Goal: Task Accomplishment & Management: Manage account settings

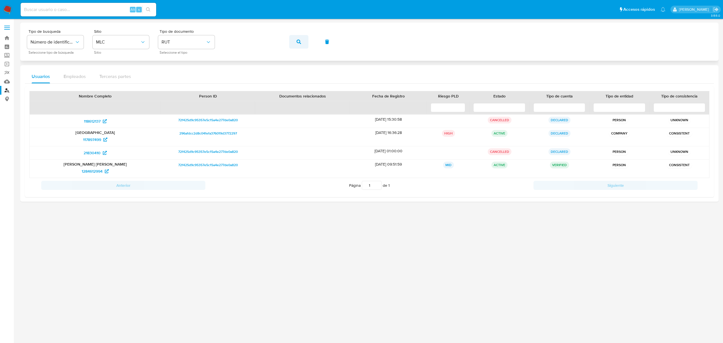
click at [295, 43] on button "button" at bounding box center [298, 42] width 19 height 14
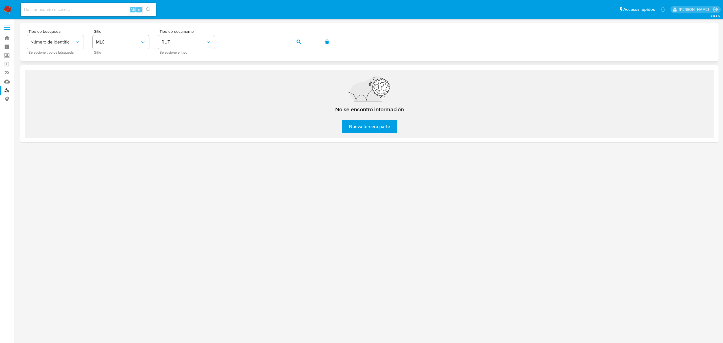
click at [297, 42] on icon "button" at bounding box center [298, 42] width 5 height 5
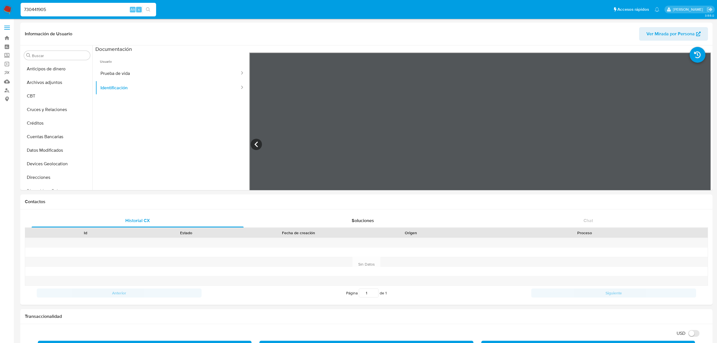
select select "10"
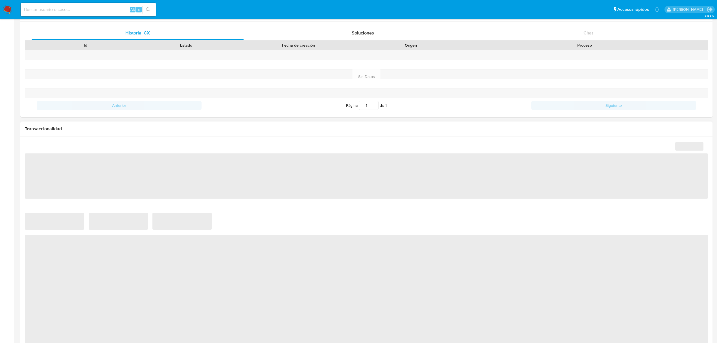
scroll to position [188, 0]
select select "10"
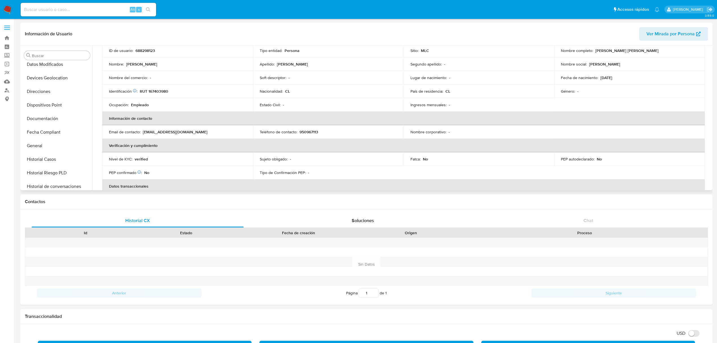
scroll to position [88, 0]
click at [55, 94] on button "Direcciones" at bounding box center [55, 90] width 66 height 14
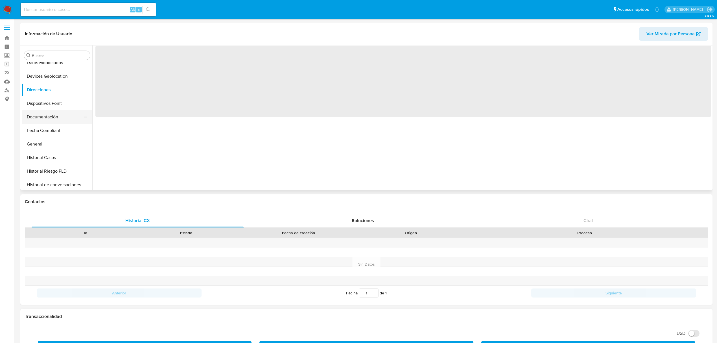
scroll to position [0, 0]
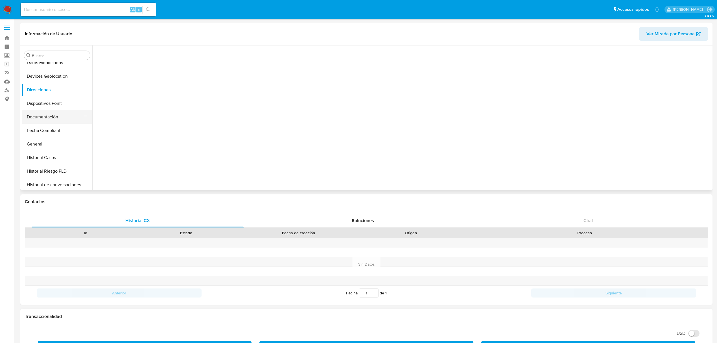
click at [51, 113] on button "Documentación" at bounding box center [55, 117] width 66 height 14
click at [154, 76] on button "Prueba de vida" at bounding box center [167, 73] width 145 height 14
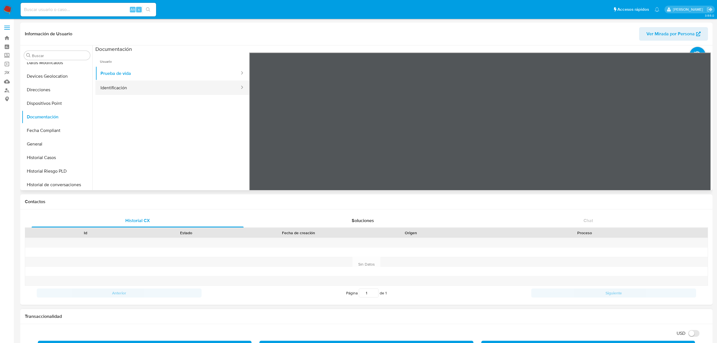
click at [158, 82] on button "Identificación" at bounding box center [167, 87] width 145 height 14
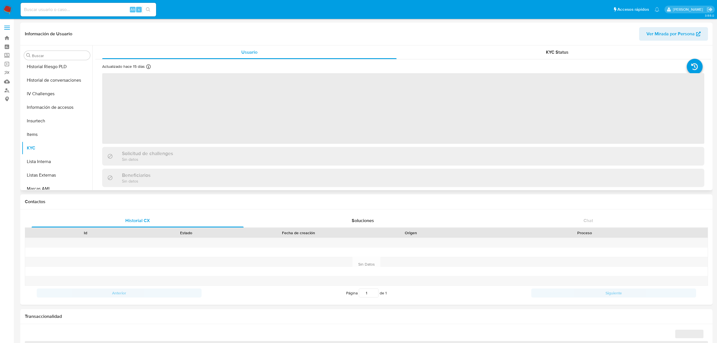
scroll to position [238, 0]
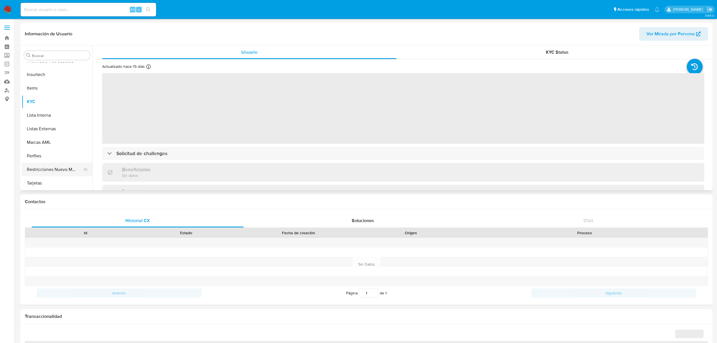
click at [59, 166] on button "Restricciones Nuevo Mundo" at bounding box center [55, 170] width 66 height 14
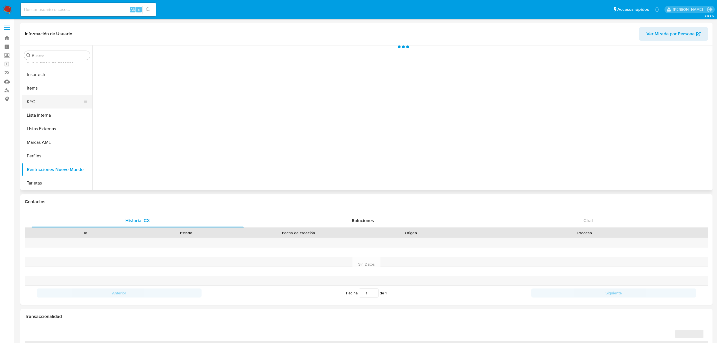
select select "10"
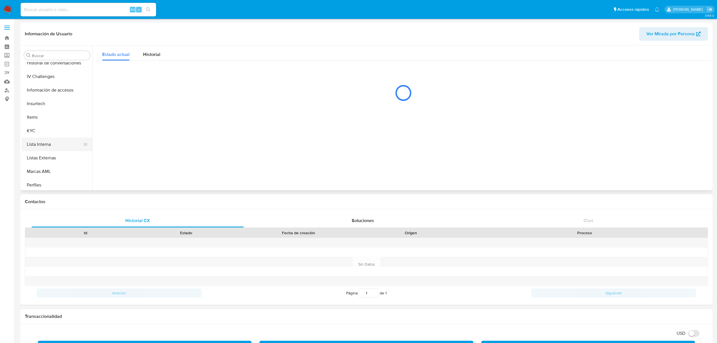
scroll to position [200, 0]
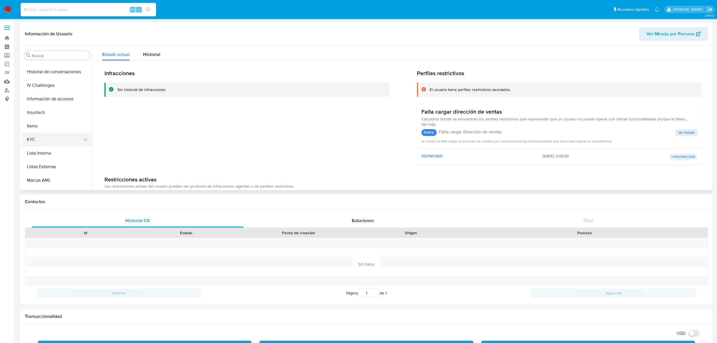
click at [42, 145] on button "KYC" at bounding box center [55, 140] width 66 height 14
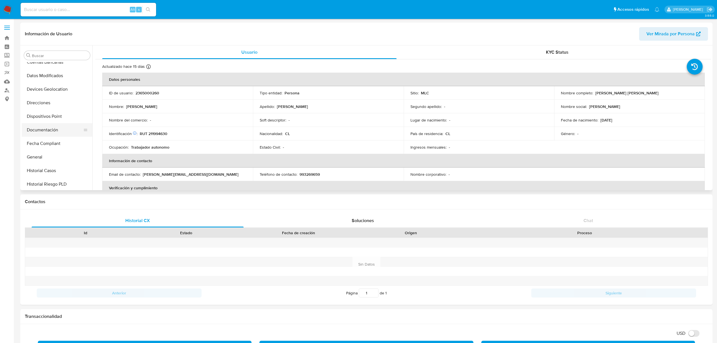
scroll to position [75, 0]
click at [48, 132] on button "Documentación" at bounding box center [55, 130] width 66 height 14
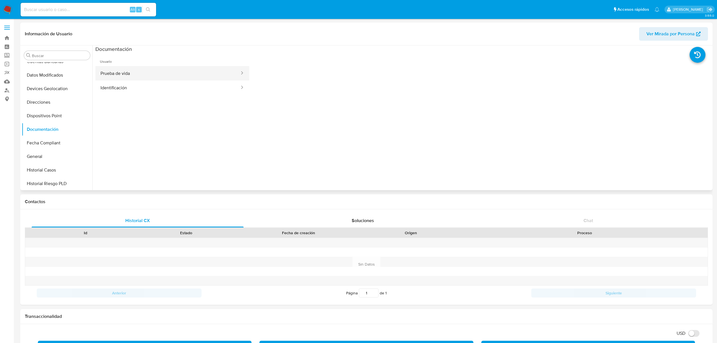
click at [118, 67] on button "Prueba de vida" at bounding box center [167, 73] width 145 height 14
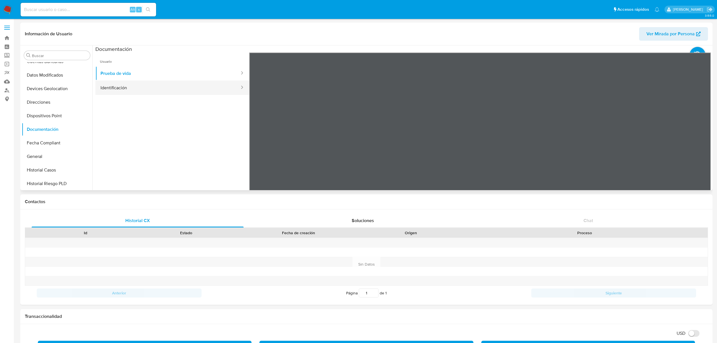
click at [134, 88] on button "Identificación" at bounding box center [167, 87] width 145 height 14
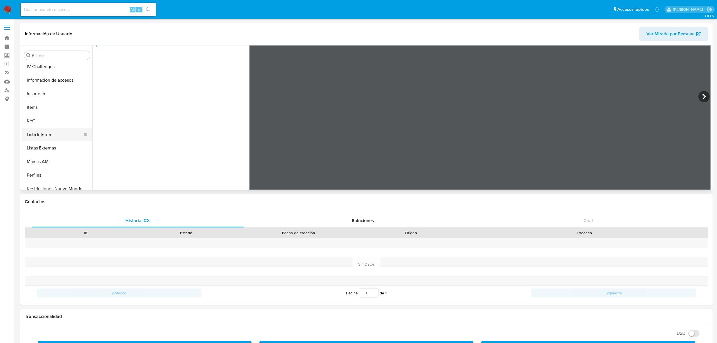
scroll to position [226, 0]
click at [52, 119] on button "KYC" at bounding box center [55, 114] width 66 height 14
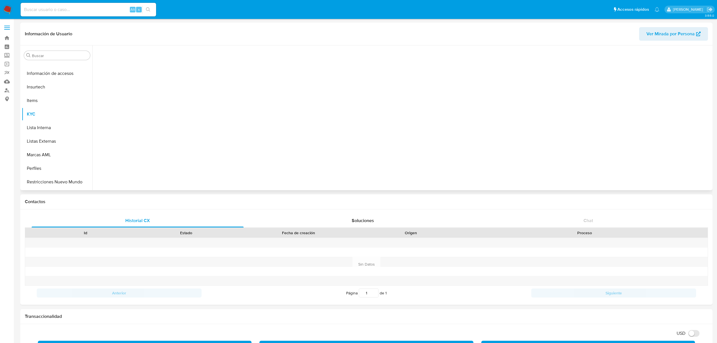
scroll to position [0, 0]
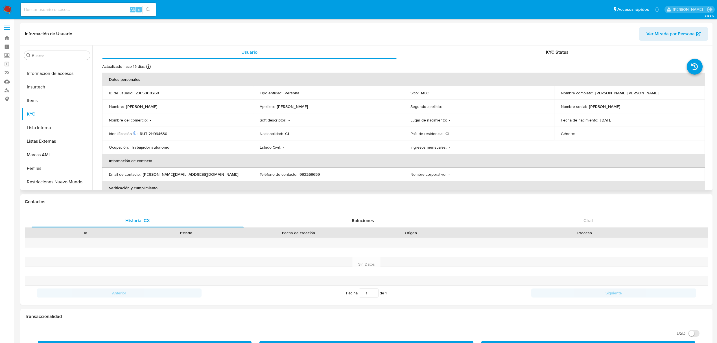
click at [157, 133] on p "RUT 211994630" at bounding box center [154, 133] width 28 height 5
copy p "211994630"
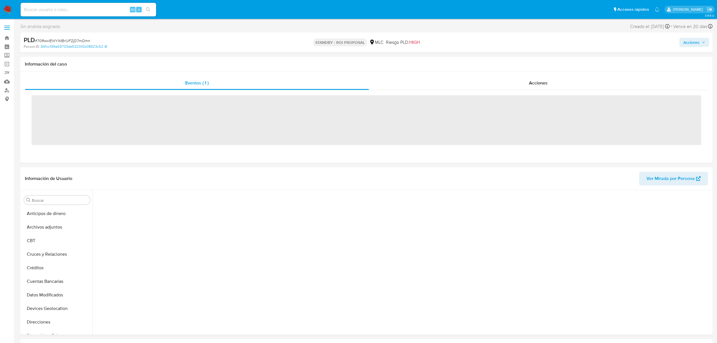
scroll to position [239, 0]
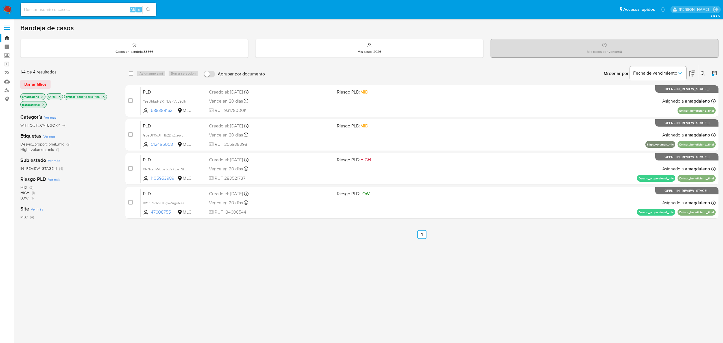
click at [104, 97] on icon "close-filter" at bounding box center [104, 96] width 2 height 2
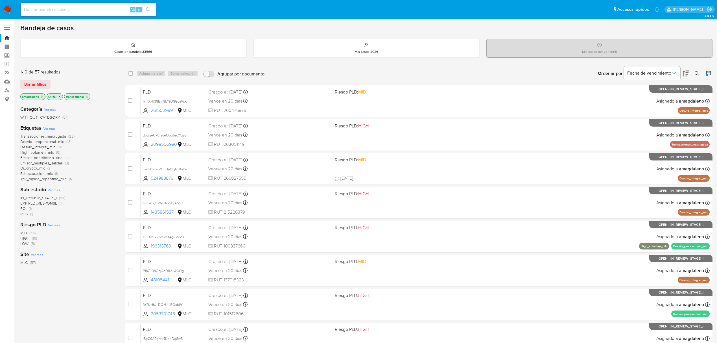
click at [89, 97] on icon "close-filter" at bounding box center [86, 96] width 3 height 3
click at [44, 187] on span "Emisor_beneficiario_final" at bounding box center [41, 187] width 43 height 6
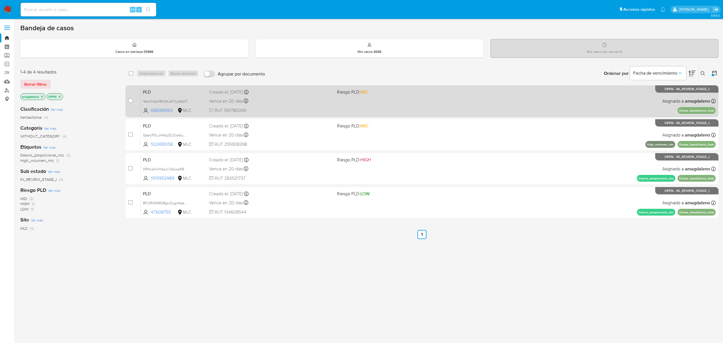
click at [309, 104] on div "Vence en 20 días Vence el 10/09/2025 06:03:38" at bounding box center [270, 101] width 123 height 8
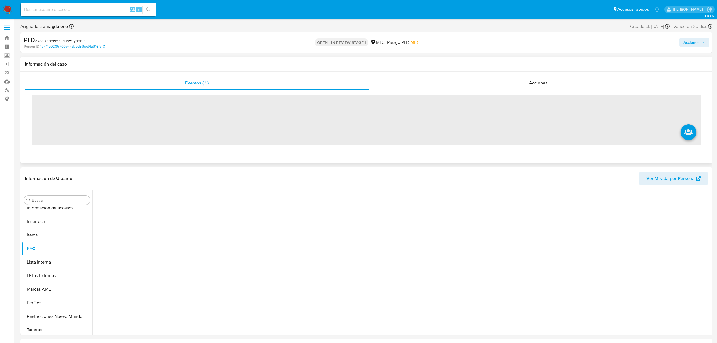
scroll to position [239, 0]
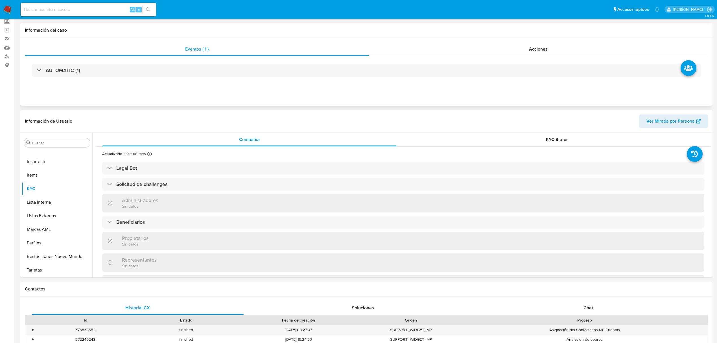
select select "10"
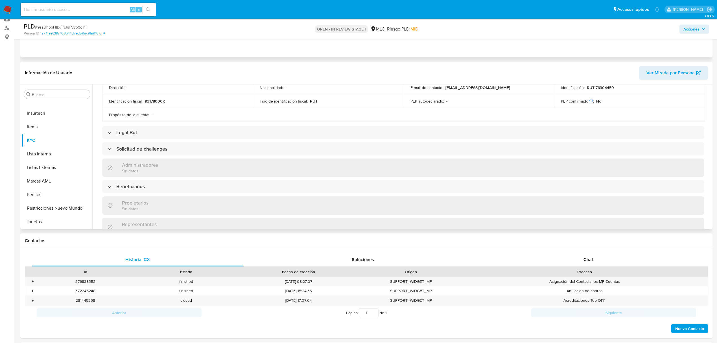
scroll to position [0, 0]
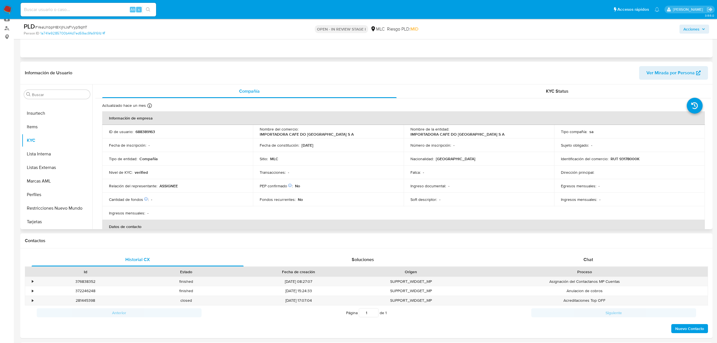
click at [629, 157] on p "RUT 93178000K" at bounding box center [625, 158] width 29 height 5
copy p "93178000K"
click at [150, 130] on p "688389163" at bounding box center [145, 131] width 19 height 5
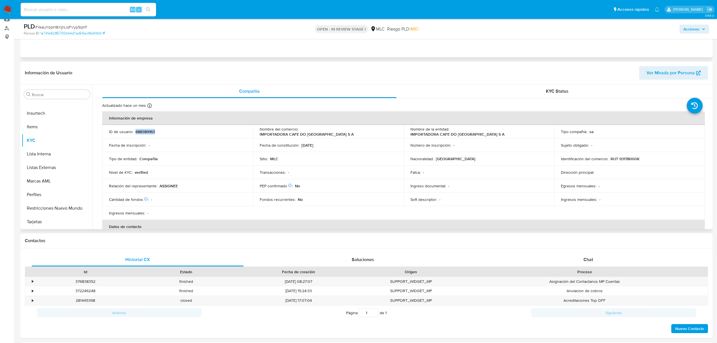
copy p "688389163"
click at [625, 158] on p "RUT 93178000K" at bounding box center [625, 158] width 29 height 5
copy p "93178000K"
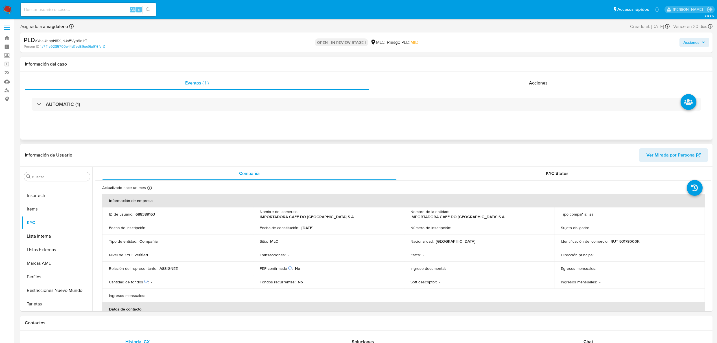
click at [406, 112] on div "AUTOMATIC (1)" at bounding box center [366, 104] width 683 height 28
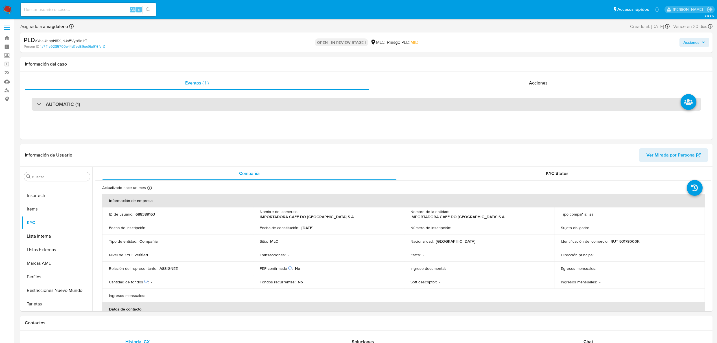
click at [406, 106] on div "AUTOMATIC (1)" at bounding box center [367, 104] width 670 height 13
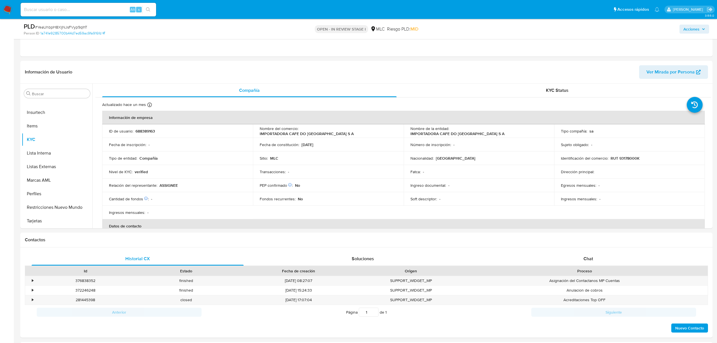
scroll to position [196, 0]
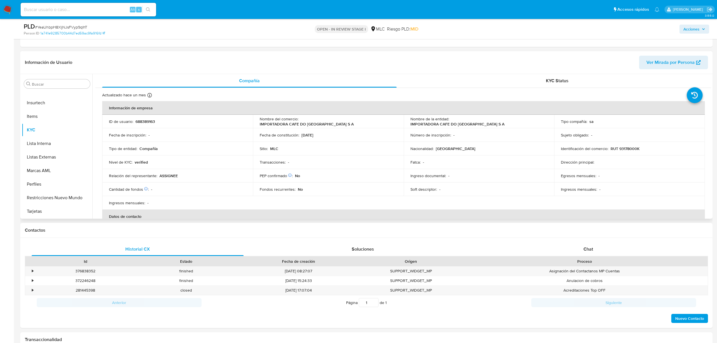
click at [631, 148] on p "RUT 93178000K" at bounding box center [625, 148] width 29 height 5
copy div "Identificación del comercio : RUT 93178000K"
click at [631, 148] on p "RUT 93178000K" at bounding box center [625, 148] width 29 height 5
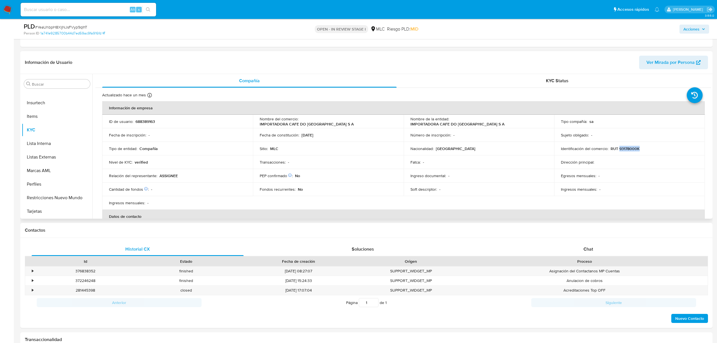
click at [631, 148] on p "RUT 93178000K" at bounding box center [625, 148] width 29 height 5
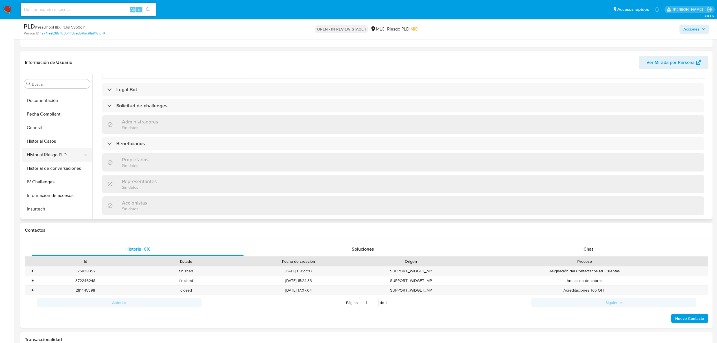
scroll to position [126, 0]
click at [52, 149] on button "Historial Casos" at bounding box center [55, 148] width 66 height 14
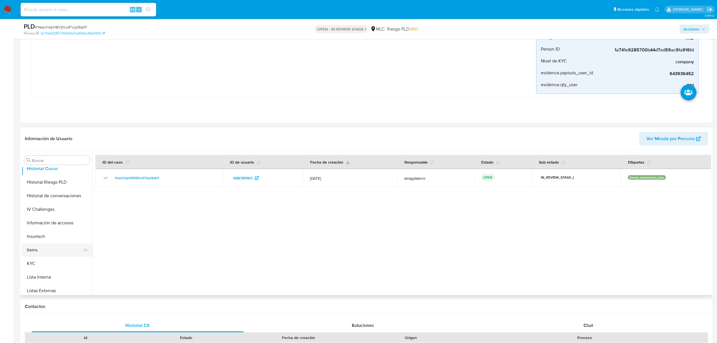
scroll to position [188, 0]
click at [56, 258] on button "KYC" at bounding box center [55, 257] width 66 height 14
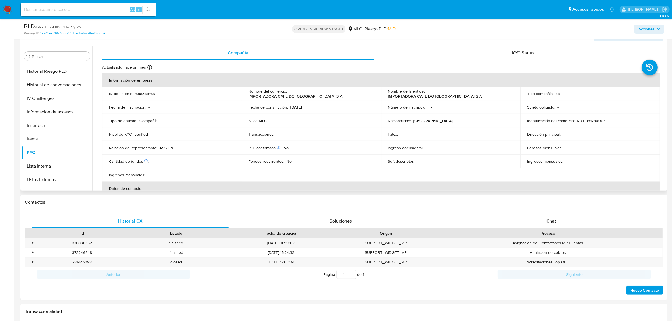
scroll to position [0, 0]
click at [52, 108] on button "Cruces y Relaciones" at bounding box center [55, 111] width 66 height 14
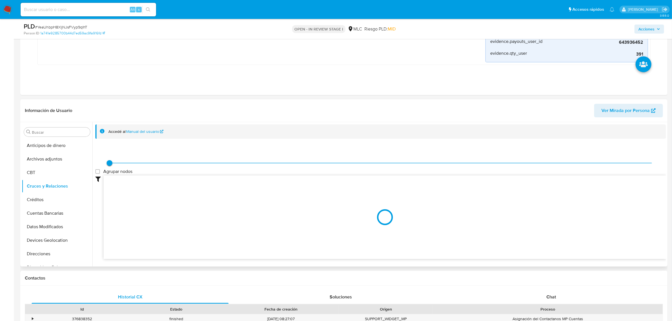
scroll to position [146, 0]
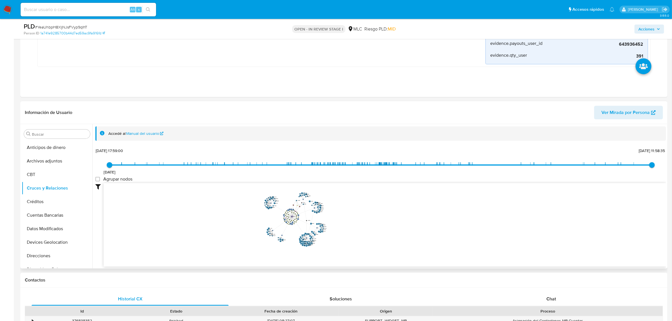
drag, startPoint x: 377, startPoint y: 228, endPoint x: 380, endPoint y: 228, distance: 3.4
click at [380, 228] on icon "phone-815da1afd01a2d3d047041859e14404d  user-688389163  688389163 phone-0f0e9…" at bounding box center [385, 224] width 563 height 82
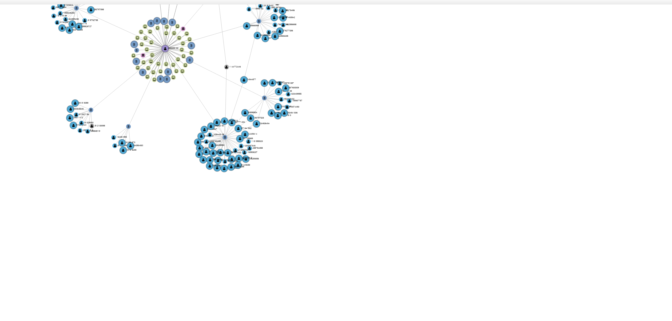
drag, startPoint x: 420, startPoint y: 235, endPoint x: 420, endPoint y: 214, distance: 20.9
click at [420, 212] on icon "phone-815da1afd01a2d3d047041859e14404d  user-688389163  688389163 phone-0f0e9…" at bounding box center [385, 224] width 563 height 82
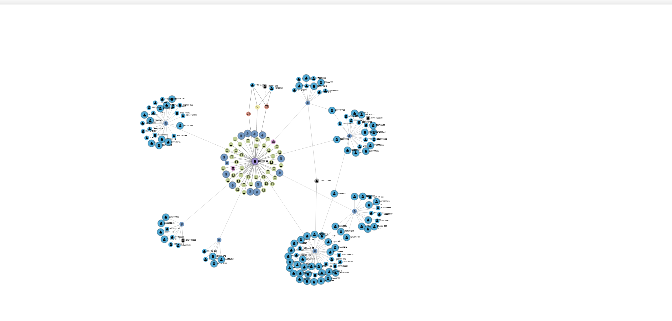
drag, startPoint x: 360, startPoint y: 209, endPoint x: 376, endPoint y: 225, distance: 22.4
click at [376, 225] on icon "phone-815da1afd01a2d3d047041859e14404d  user-688389163  688389163 phone-0f0e9…" at bounding box center [385, 224] width 563 height 82
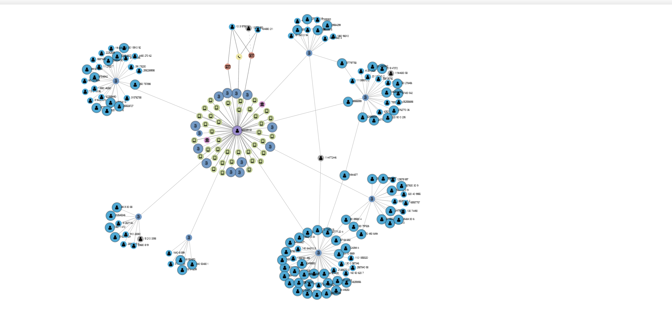
drag, startPoint x: 351, startPoint y: 230, endPoint x: 367, endPoint y: 226, distance: 15.8
click at [367, 226] on icon "phone-815da1afd01a2d3d047041859e14404d  user-688389163  688389163 phone-0f0e9…" at bounding box center [385, 224] width 563 height 82
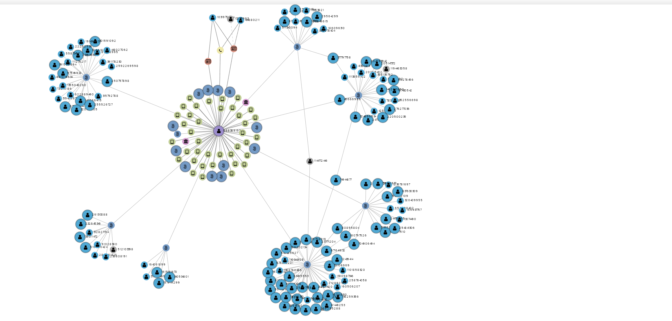
click at [368, 228] on icon "phone-815da1afd01a2d3d047041859e14404d  user-688389163  688389163 phone-0f0e9…" at bounding box center [385, 224] width 563 height 82
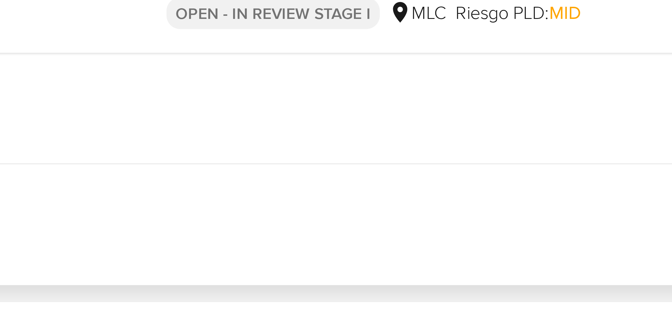
drag, startPoint x: 420, startPoint y: 205, endPoint x: 417, endPoint y: 41, distance: 164.0
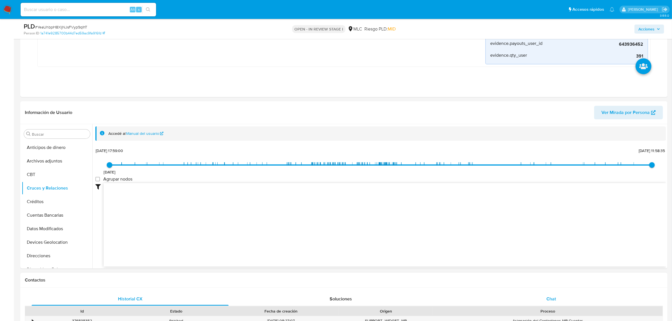
click at [541, 298] on div "Chat" at bounding box center [551, 299] width 197 height 14
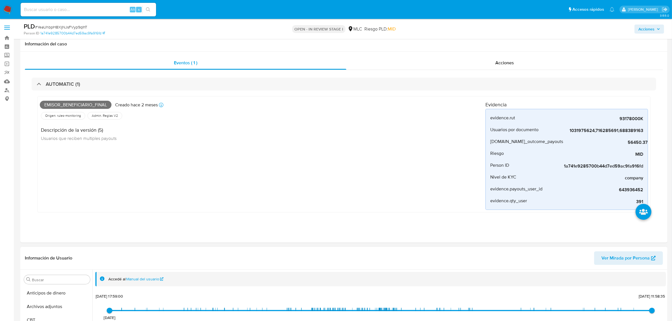
scroll to position [106, 0]
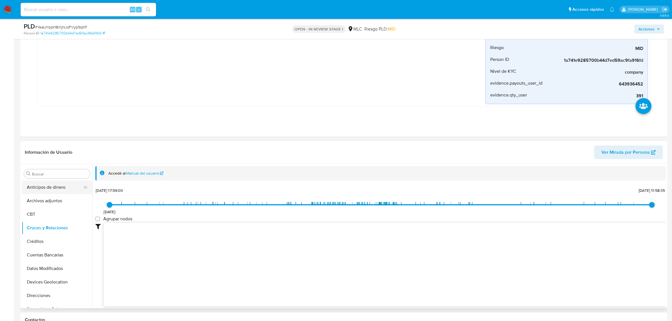
click at [55, 194] on button "Anticipos de dinero" at bounding box center [55, 188] width 66 height 14
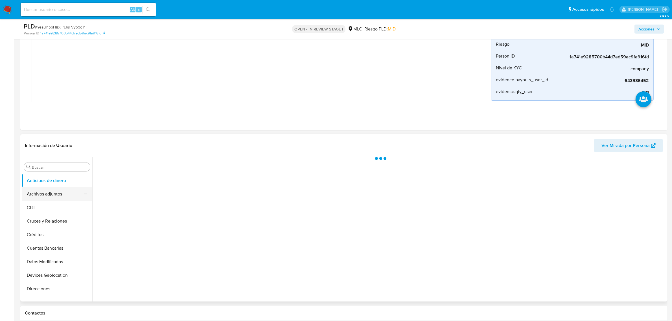
click at [54, 199] on button "Archivos adjuntos" at bounding box center [55, 194] width 66 height 14
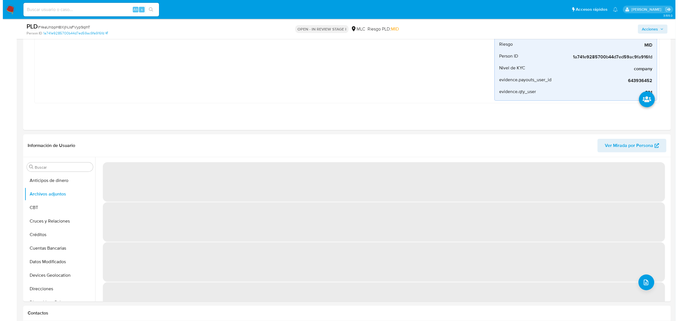
scroll to position [156, 0]
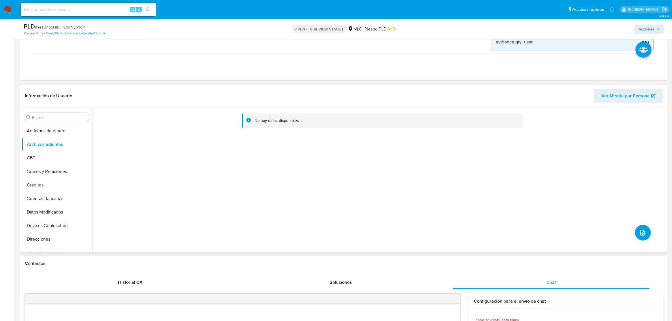
click at [635, 230] on button "upload-file" at bounding box center [643, 233] width 16 height 16
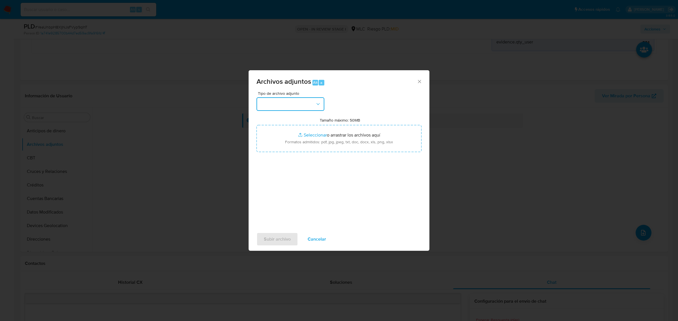
drag, startPoint x: 305, startPoint y: 101, endPoint x: 309, endPoint y: 105, distance: 5.8
click at [305, 101] on button "button" at bounding box center [290, 104] width 68 height 14
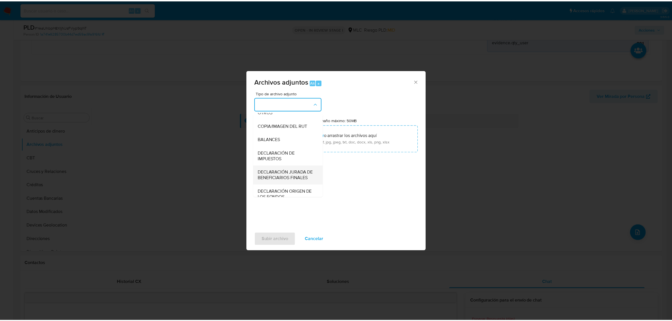
scroll to position [93, 0]
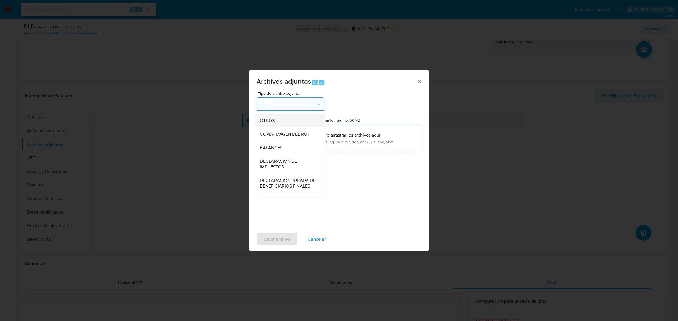
click at [265, 123] on span "OTROS" at bounding box center [267, 121] width 15 height 6
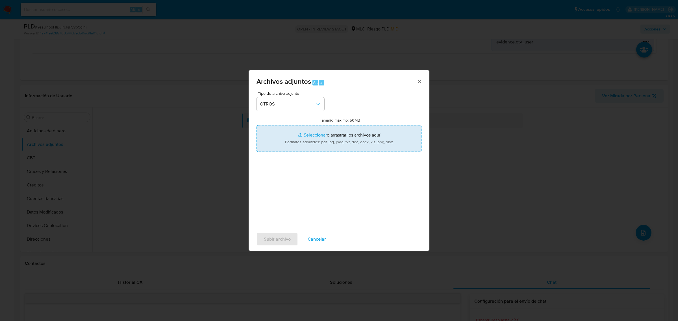
click at [318, 137] on input "Tamaño máximo: 50MB Seleccionar archivos" at bounding box center [338, 138] width 165 height 27
click at [311, 134] on input "Tamaño máximo: 50MB Seleccionar archivos" at bounding box center [338, 138] width 165 height 27
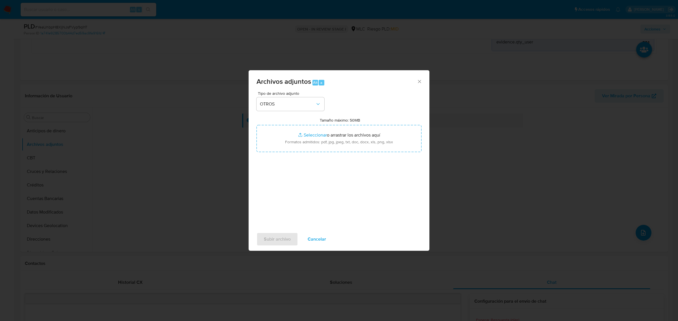
click at [442, 53] on div "Archivos adjuntos Alt a Tipo de archivo adjunto OTROS Tamaño máximo: 50MB Selec…" at bounding box center [339, 160] width 678 height 321
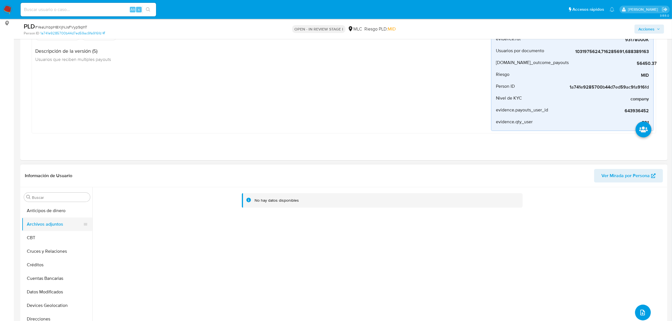
scroll to position [85, 0]
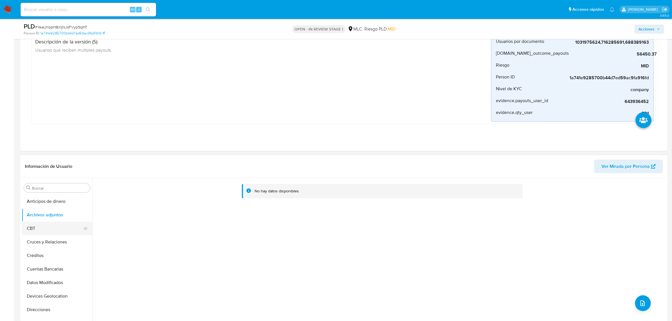
click at [53, 228] on button "CBT" at bounding box center [55, 229] width 66 height 14
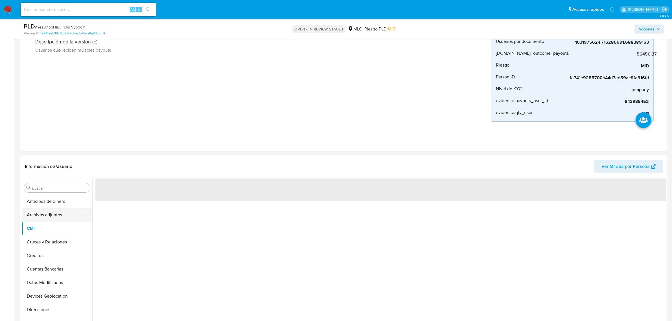
click at [54, 217] on button "Archivos adjuntos" at bounding box center [55, 215] width 66 height 14
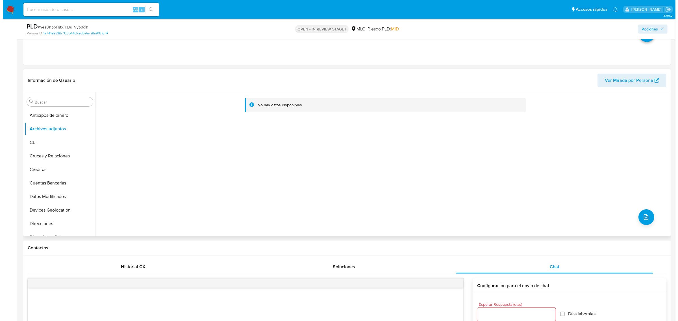
scroll to position [191, 0]
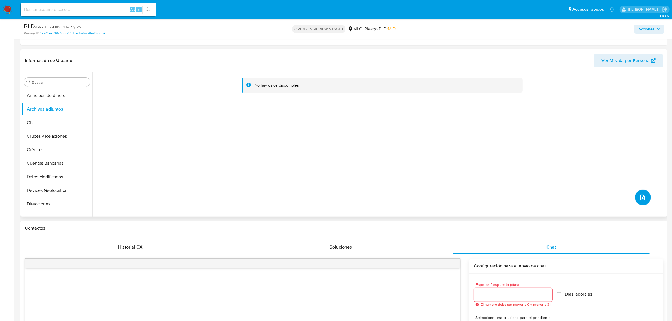
click at [638, 193] on button "upload-file" at bounding box center [643, 198] width 16 height 16
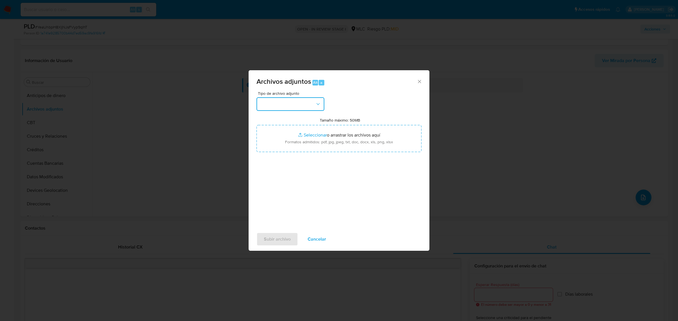
click at [313, 105] on button "button" at bounding box center [290, 104] width 68 height 14
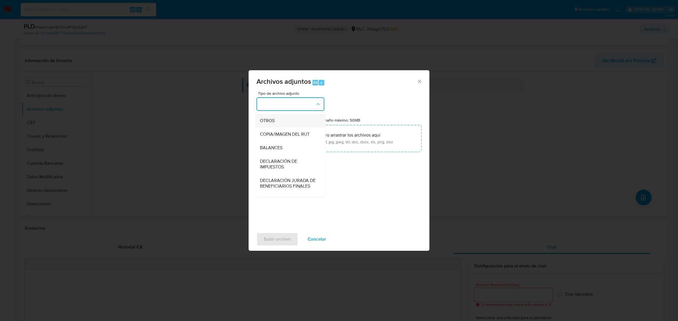
click at [269, 123] on span "OTROS" at bounding box center [267, 121] width 15 height 6
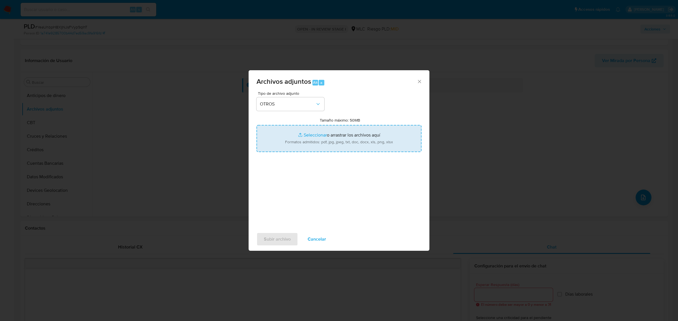
click at [320, 136] on input "Tamaño máximo: 50MB Seleccionar archivos" at bounding box center [338, 138] width 165 height 27
type input "C:\fakepath\2289163968 - 21_08_2025.xlsx"
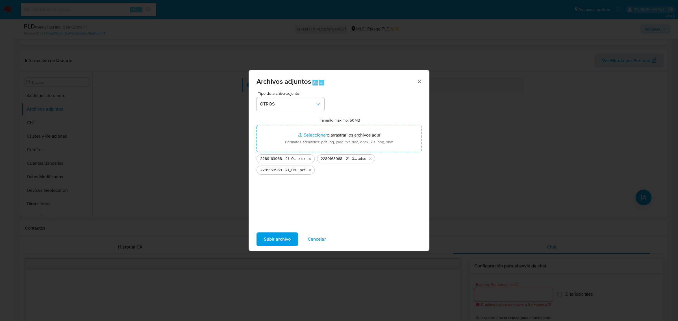
click at [314, 241] on span "Cancelar" at bounding box center [316, 239] width 18 height 12
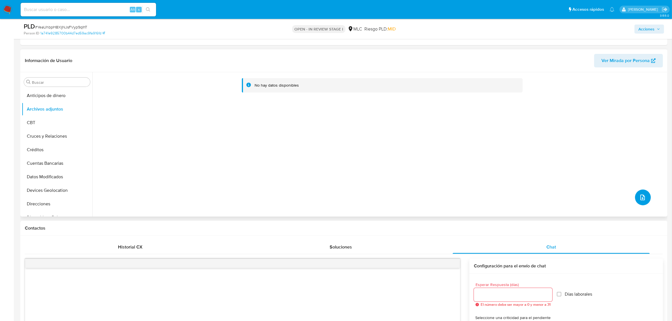
click at [642, 198] on icon "upload-file" at bounding box center [642, 197] width 7 height 7
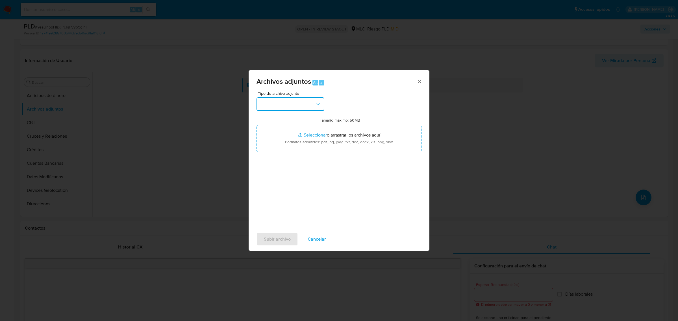
click at [303, 102] on button "button" at bounding box center [290, 104] width 68 height 14
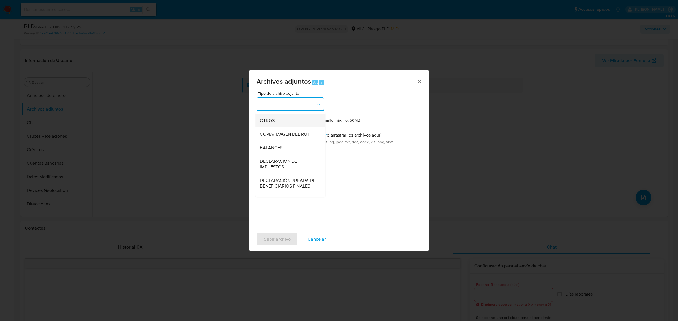
click at [271, 123] on span "OTROS" at bounding box center [267, 121] width 15 height 6
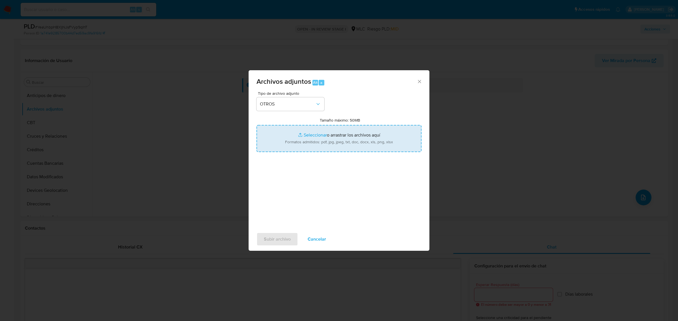
click at [311, 135] on input "Tamaño máximo: 50MB Seleccionar archivos" at bounding box center [338, 138] width 165 height 27
type input "C:\fakepath\688389163 - 21_08_2025 93178000k_BBFF.xlsx"
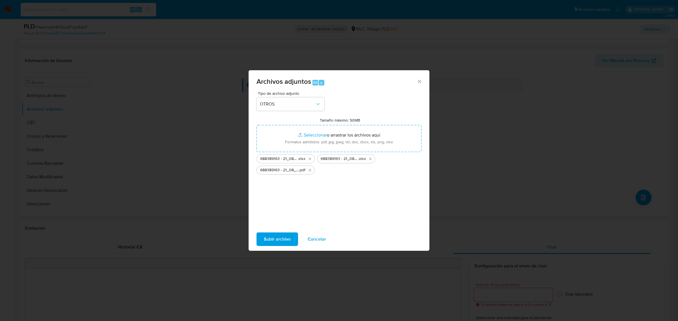
click at [283, 239] on span "Subir archivo" at bounding box center [277, 239] width 27 height 12
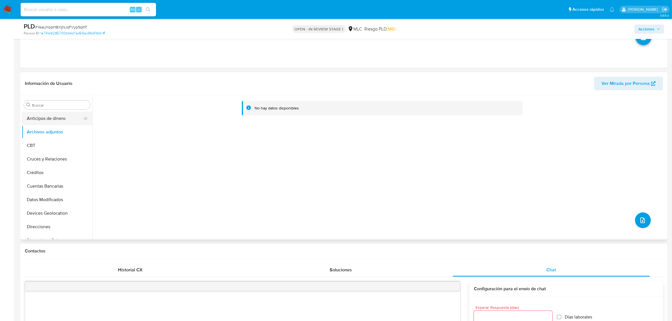
scroll to position [156, 0]
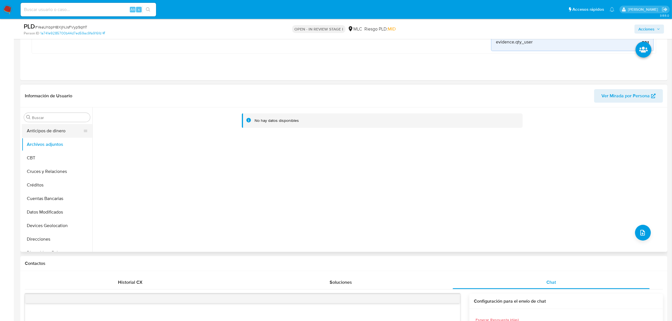
click at [55, 131] on button "Anticipos de dinero" at bounding box center [55, 131] width 66 height 14
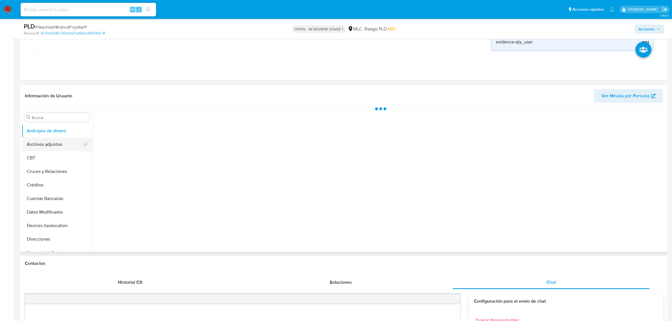
click at [55, 143] on button "Archivos adjuntos" at bounding box center [55, 145] width 66 height 14
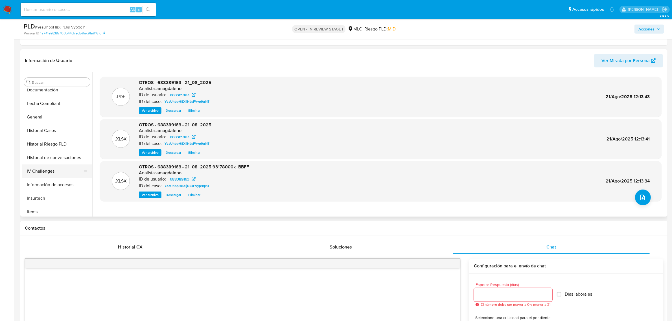
scroll to position [212, 0]
click at [40, 153] on button "KYC" at bounding box center [55, 155] width 66 height 14
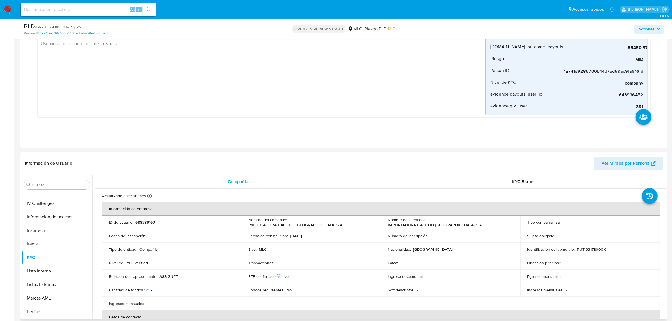
scroll to position [141, 0]
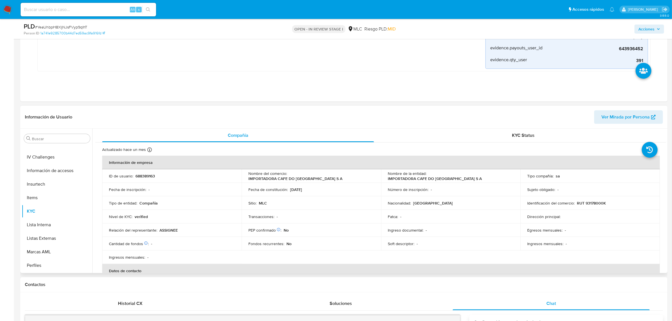
click at [587, 207] on td "Identificación del comercio : RUT 93178000K" at bounding box center [590, 203] width 139 height 14
drag, startPoint x: 584, startPoint y: 206, endPoint x: 606, endPoint y: 205, distance: 22.0
click at [606, 205] on div "Identificación del comercio : RUT 93178000K" at bounding box center [590, 203] width 126 height 5
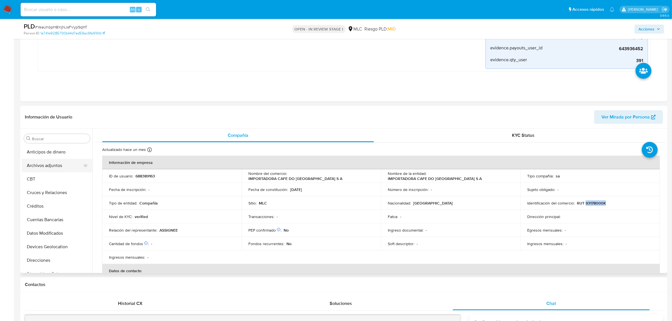
click at [51, 166] on button "Archivos adjuntos" at bounding box center [55, 166] width 66 height 14
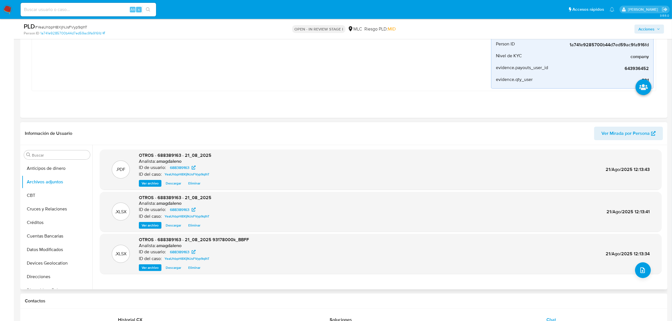
scroll to position [106, 0]
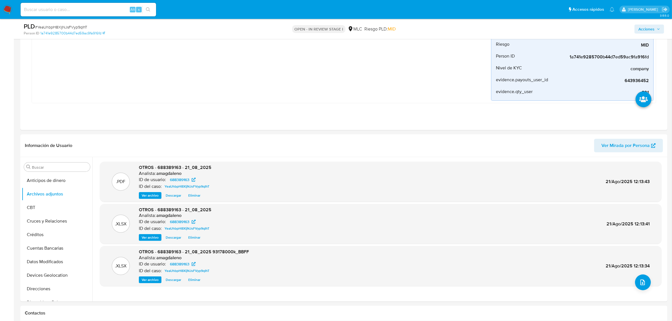
click at [652, 31] on span "Acciones" at bounding box center [647, 29] width 16 height 9
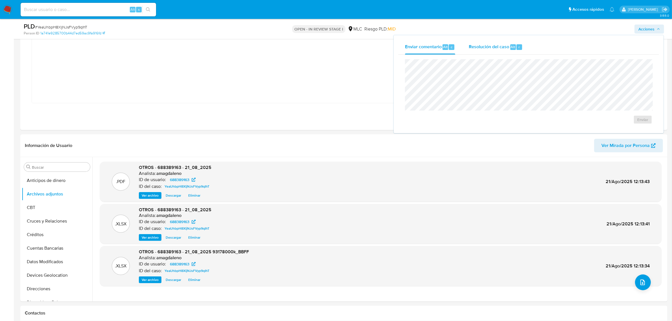
click at [487, 48] on span "Resolución del caso" at bounding box center [489, 46] width 40 height 6
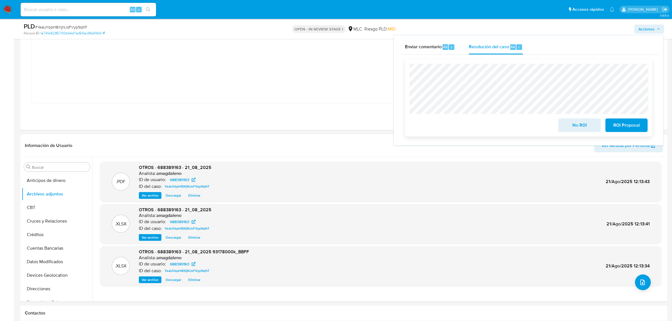
click at [585, 128] on span "No ROI" at bounding box center [580, 125] width 28 height 12
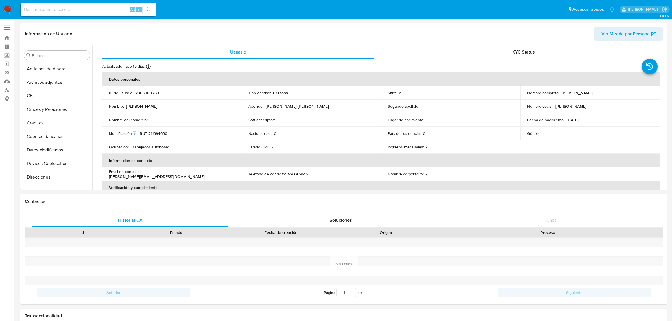
select select "10"
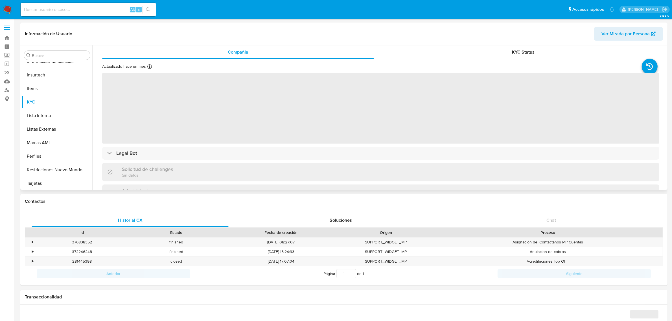
scroll to position [238, 0]
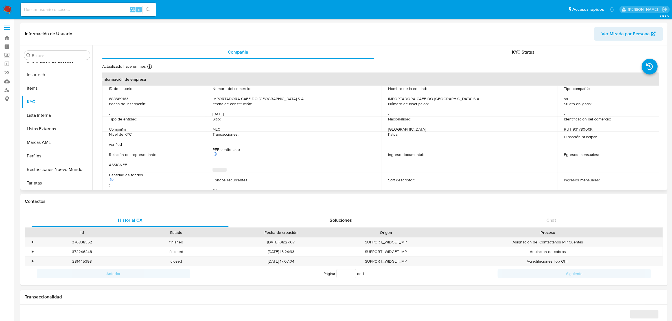
select select "10"
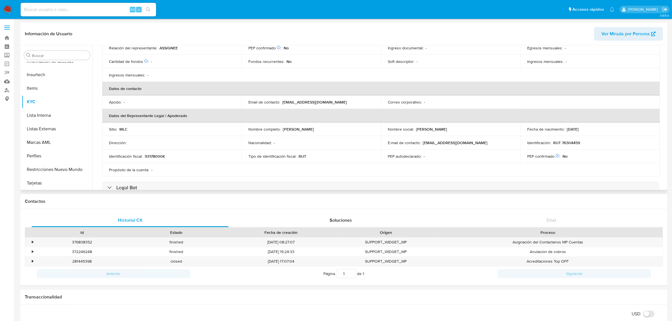
scroll to position [106, 0]
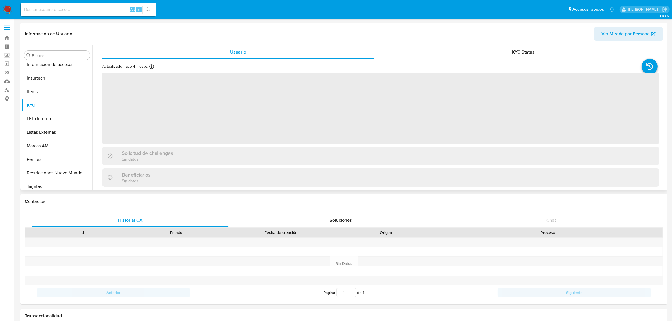
scroll to position [238, 0]
select select "10"
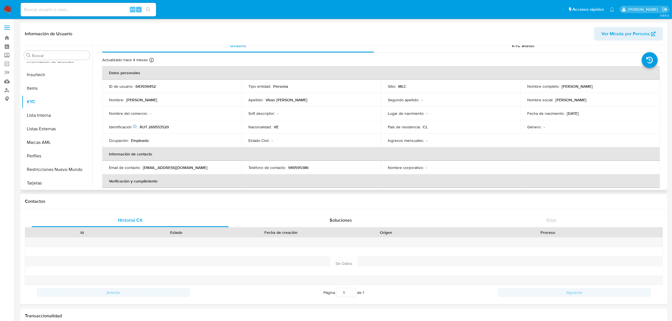
scroll to position [0, 0]
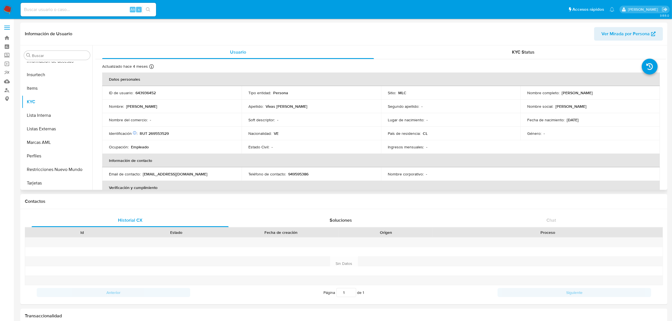
click at [157, 132] on p "RUT 269553529" at bounding box center [154, 133] width 29 height 5
copy p "269553529"
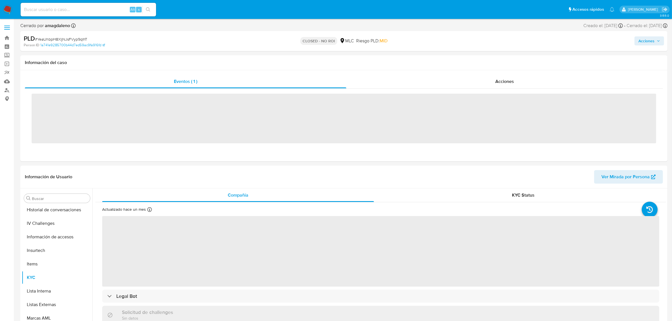
scroll to position [238, 0]
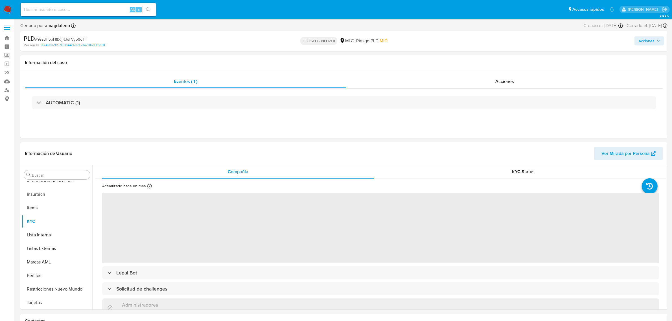
select select "10"
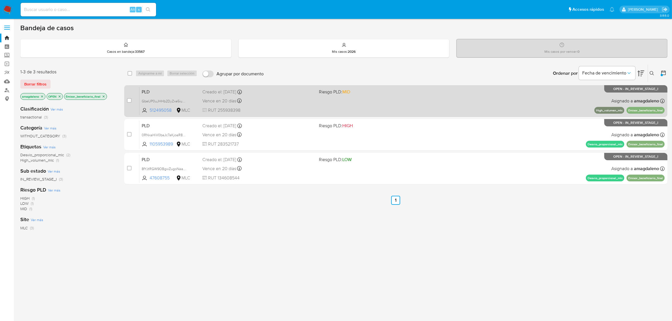
click at [281, 105] on div "PLD GbeUP0uJHHb2DyZxe5iukCrX 512495058 MLC Riesgo PLD: MID Creado el: [DATE] Cr…" at bounding box center [401, 101] width 525 height 29
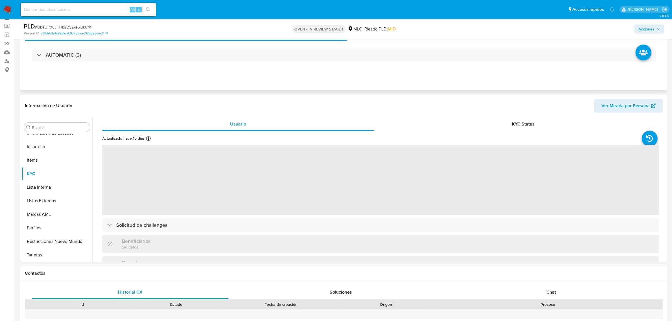
scroll to position [71, 0]
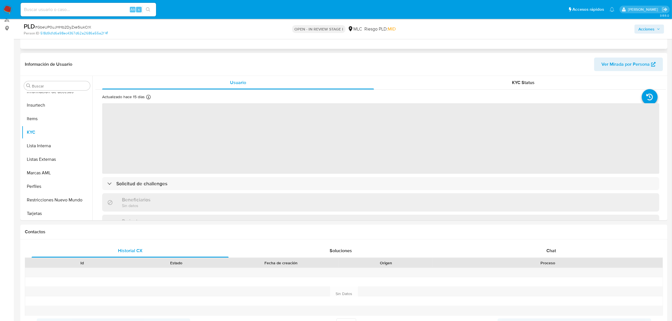
select select "10"
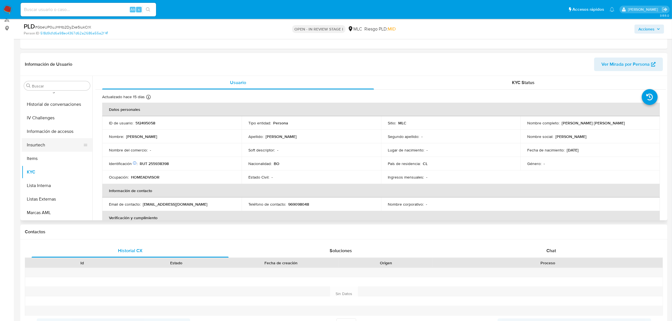
scroll to position [167, 0]
click at [57, 102] on button "Historial Casos" at bounding box center [55, 108] width 66 height 14
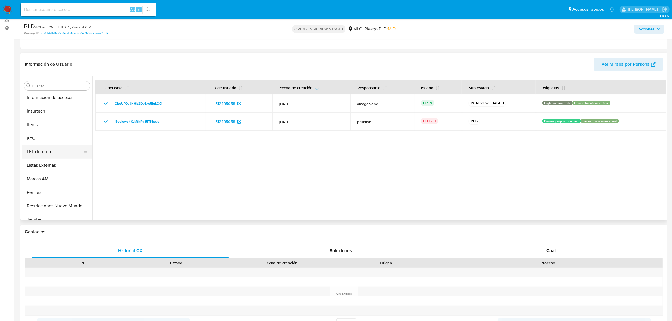
scroll to position [238, 0]
click at [44, 134] on button "KYC" at bounding box center [55, 133] width 66 height 14
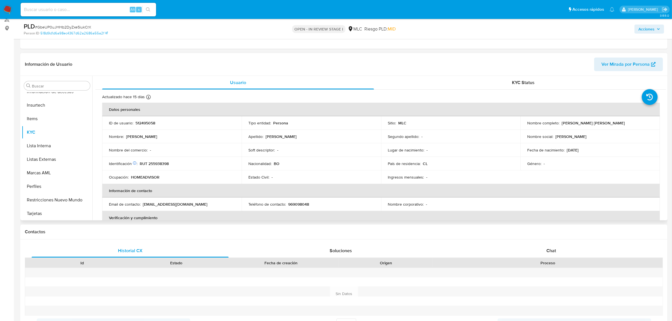
click at [150, 122] on p "512495058" at bounding box center [146, 123] width 20 height 5
copy p "512495058"
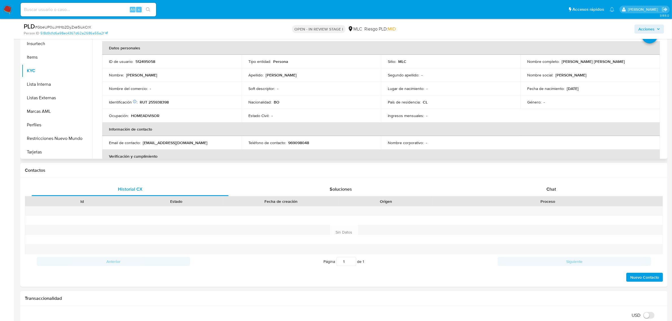
click at [162, 103] on p "RUT 255938398" at bounding box center [154, 102] width 29 height 5
copy p "255938398"
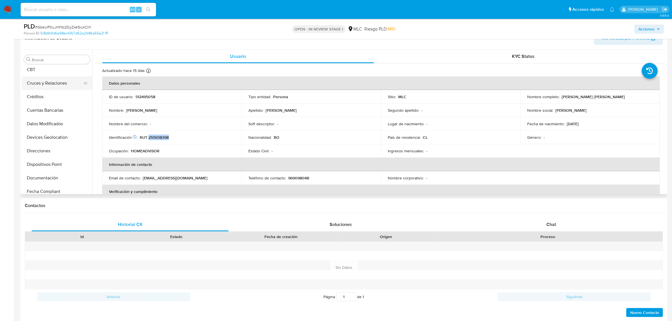
scroll to position [0, 0]
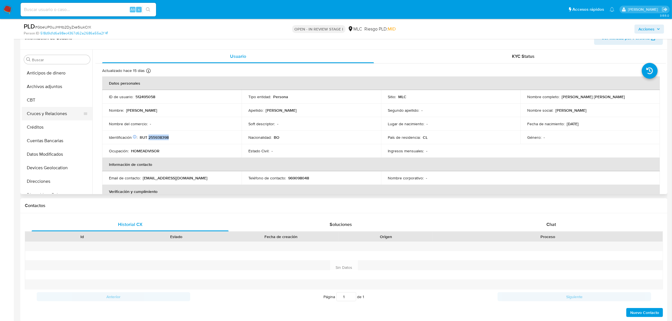
click at [60, 115] on button "Cruces y Relaciones" at bounding box center [55, 114] width 66 height 14
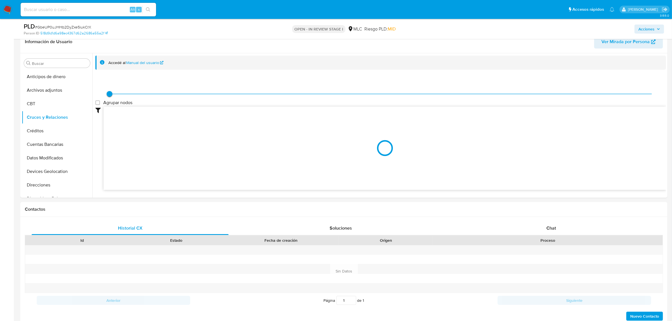
scroll to position [89, 0]
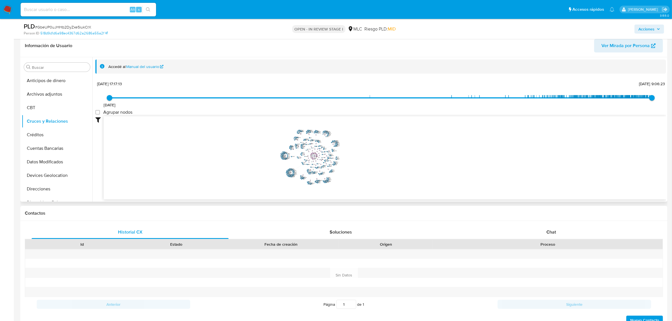
drag, startPoint x: 393, startPoint y: 157, endPoint x: 369, endPoint y: 155, distance: 23.8
click at [369, 155] on icon "phone-5fef26b9f353ee11a16a339f189ea9b8  user-512495058  512495058 person-518d…" at bounding box center [385, 157] width 563 height 82
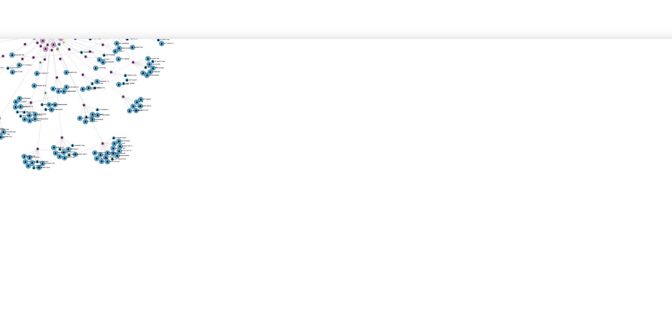
drag, startPoint x: 460, startPoint y: 180, endPoint x: 460, endPoint y: 139, distance: 40.7
click at [460, 134] on icon "phone-5fef26b9f353ee11a16a339f189ea9b8  user-512495058  512495058 person-518d…" at bounding box center [385, 157] width 563 height 82
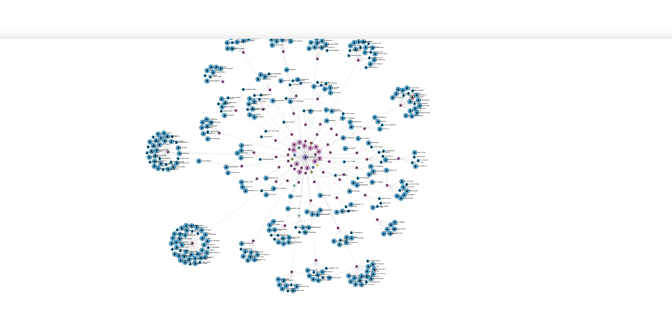
drag, startPoint x: 364, startPoint y: 140, endPoint x: 421, endPoint y: 166, distance: 63.2
click at [423, 167] on icon "phone-5fef26b9f353ee11a16a339f189ea9b8  user-512495058  512495058 person-518d…" at bounding box center [385, 157] width 563 height 82
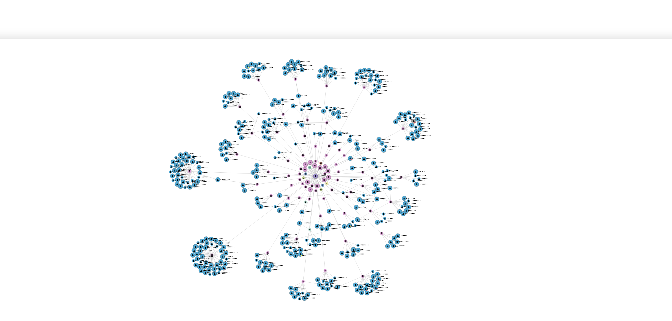
click at [409, 160] on icon "phone-5fef26b9f353ee11a16a339f189ea9b8  user-512495058  512495058 person-518d…" at bounding box center [385, 157] width 563 height 82
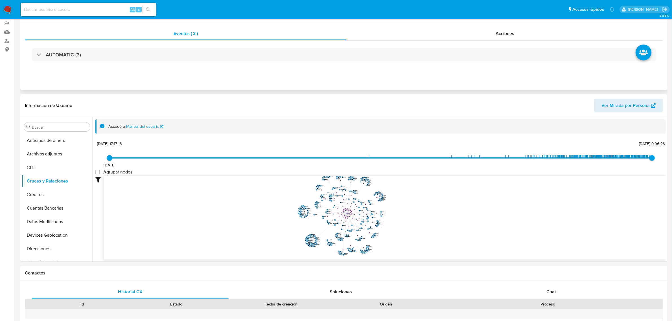
scroll to position [0, 0]
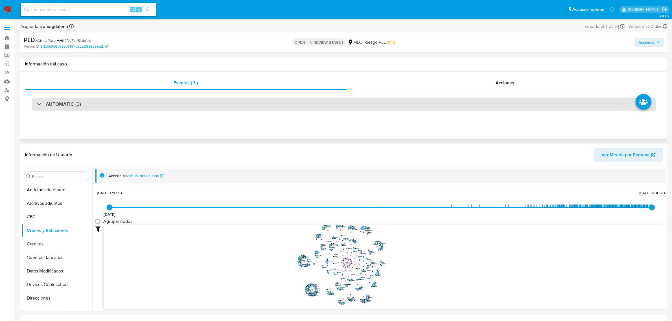
click at [291, 104] on div "AUTOMATIC (3)" at bounding box center [344, 104] width 625 height 13
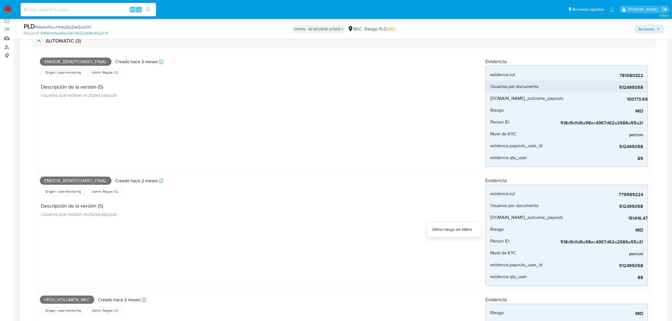
scroll to position [35, 0]
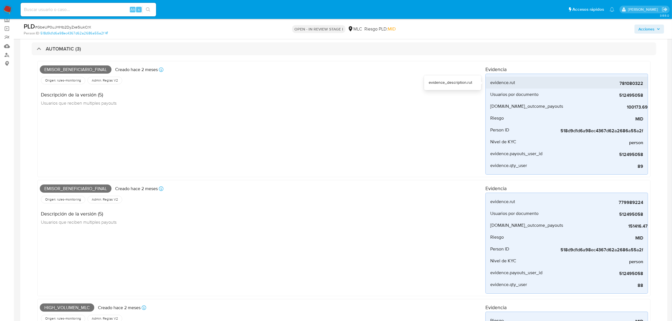
click at [626, 84] on span "781080322" at bounding box center [601, 84] width 85 height 6
copy span "781080322"
click at [633, 202] on span "779989224" at bounding box center [601, 203] width 85 height 6
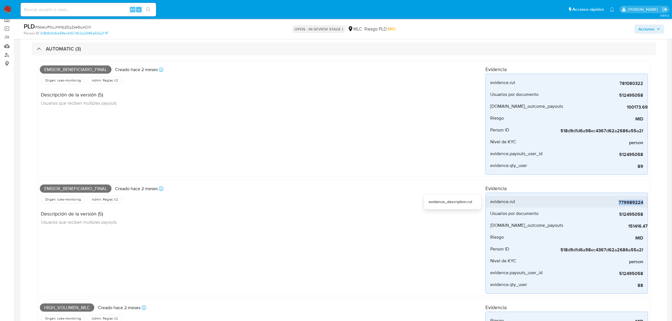
copy span "779989224"
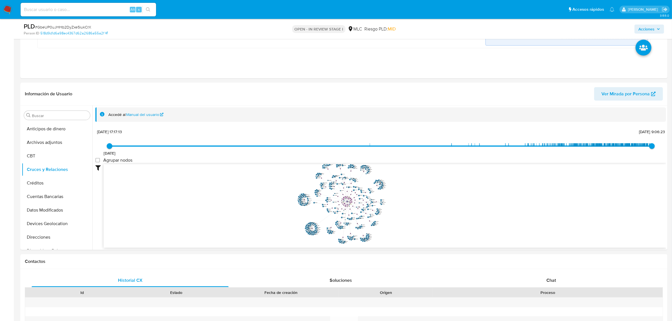
scroll to position [388, 0]
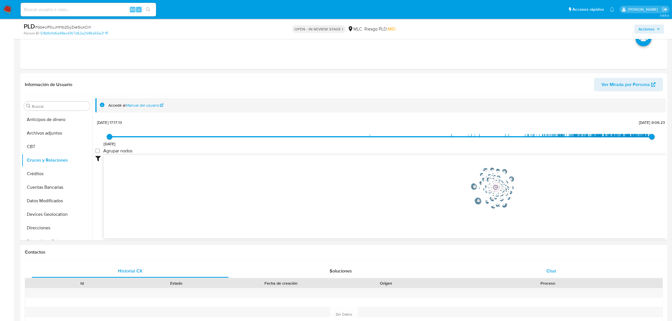
click at [555, 268] on div "Chat" at bounding box center [551, 272] width 197 height 14
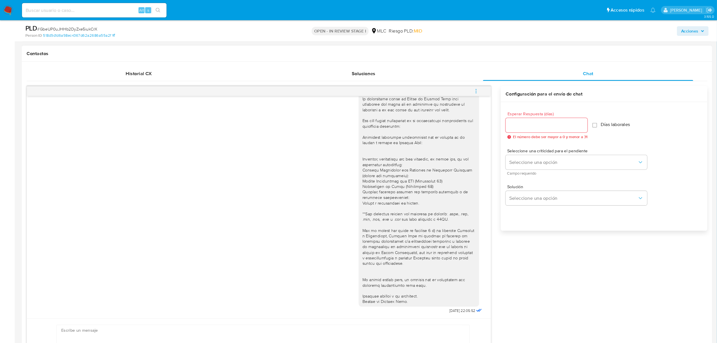
scroll to position [0, 0]
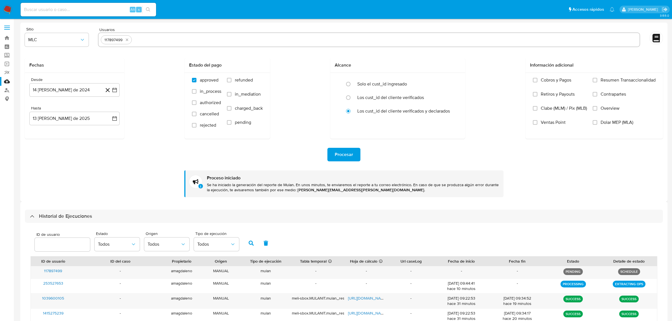
select select "10"
click at [129, 41] on icon "quitar 117897499" at bounding box center [127, 40] width 5 height 5
click at [129, 41] on input "text" at bounding box center [369, 39] width 537 height 9
paste input "512495058"
type input "512495058"
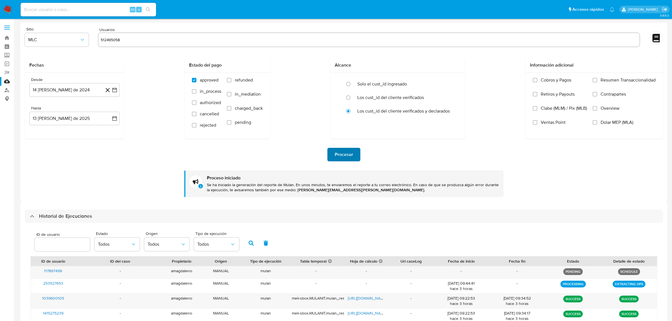
click at [352, 159] on span "Procesar" at bounding box center [344, 154] width 18 height 12
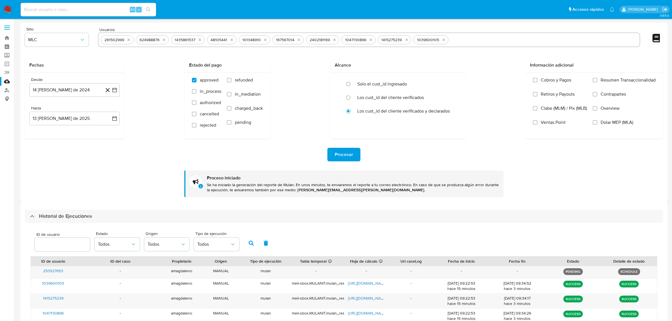
select select "10"
